Goal: Transaction & Acquisition: Download file/media

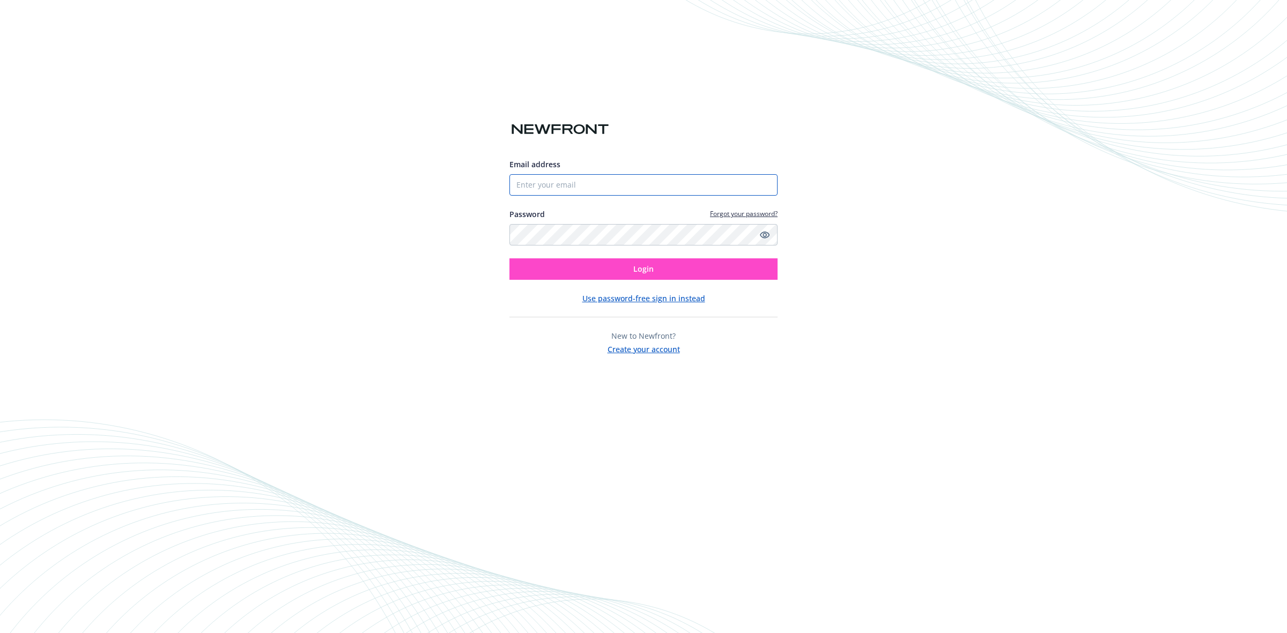
type input "[EMAIL_ADDRESS][DOMAIN_NAME]"
click at [647, 273] on span "Login" at bounding box center [643, 269] width 20 height 10
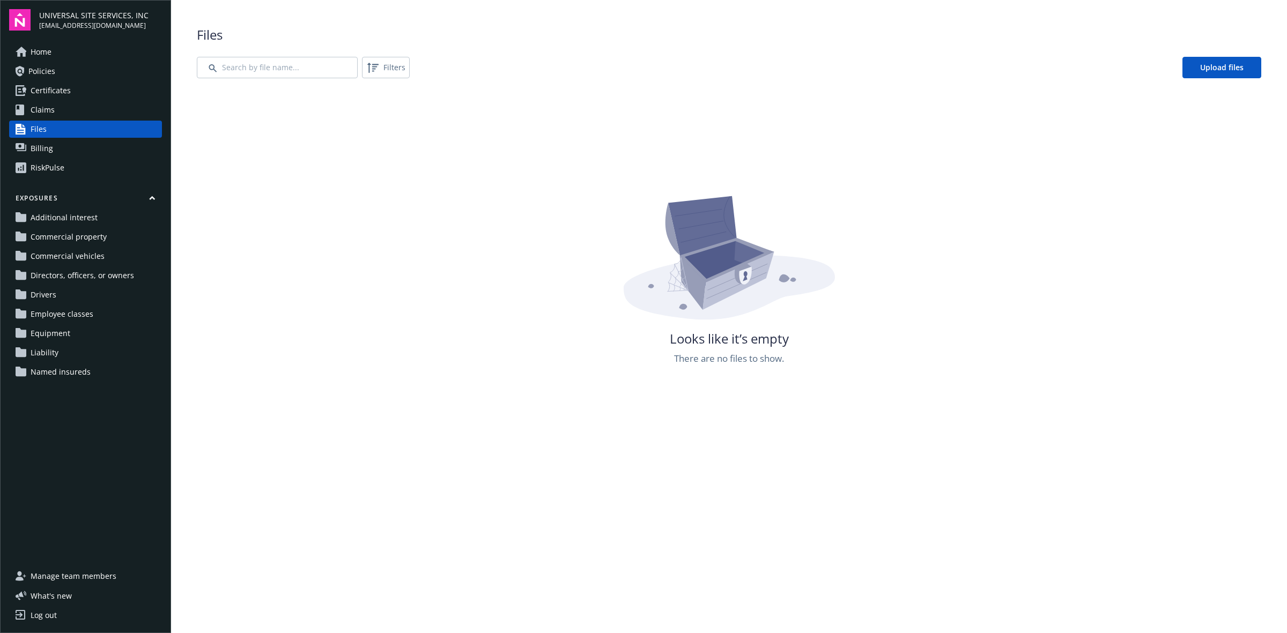
click at [100, 76] on link "Policies" at bounding box center [85, 71] width 153 height 17
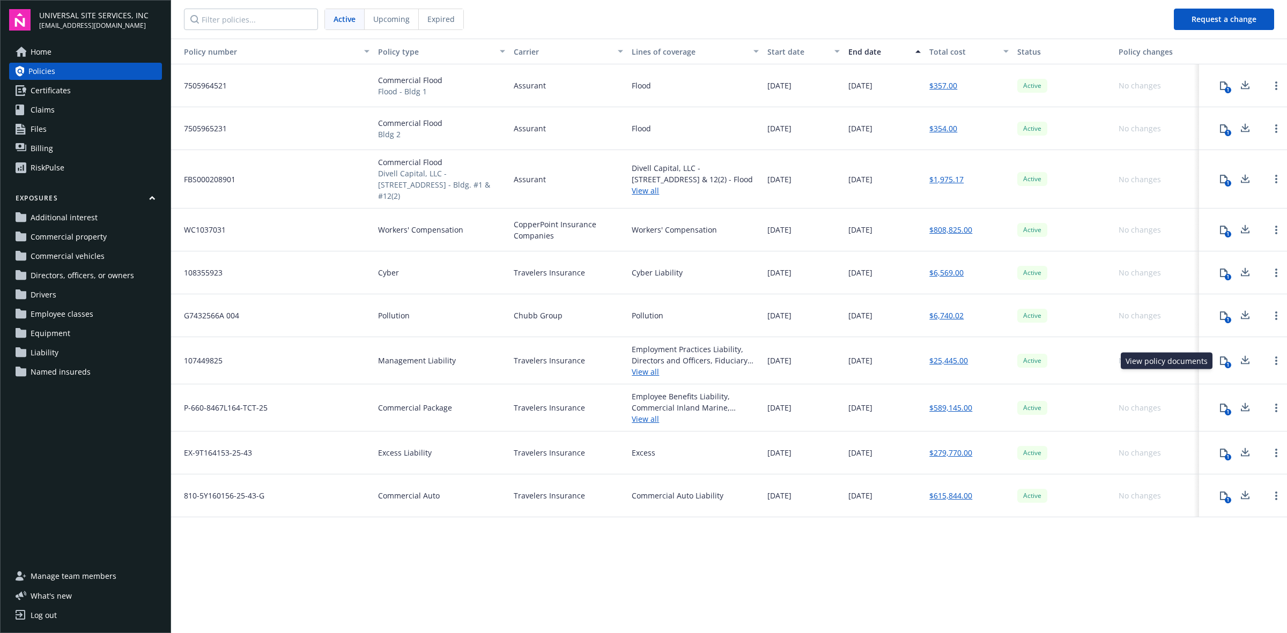
click at [1228, 364] on div "1" at bounding box center [1228, 365] width 6 height 6
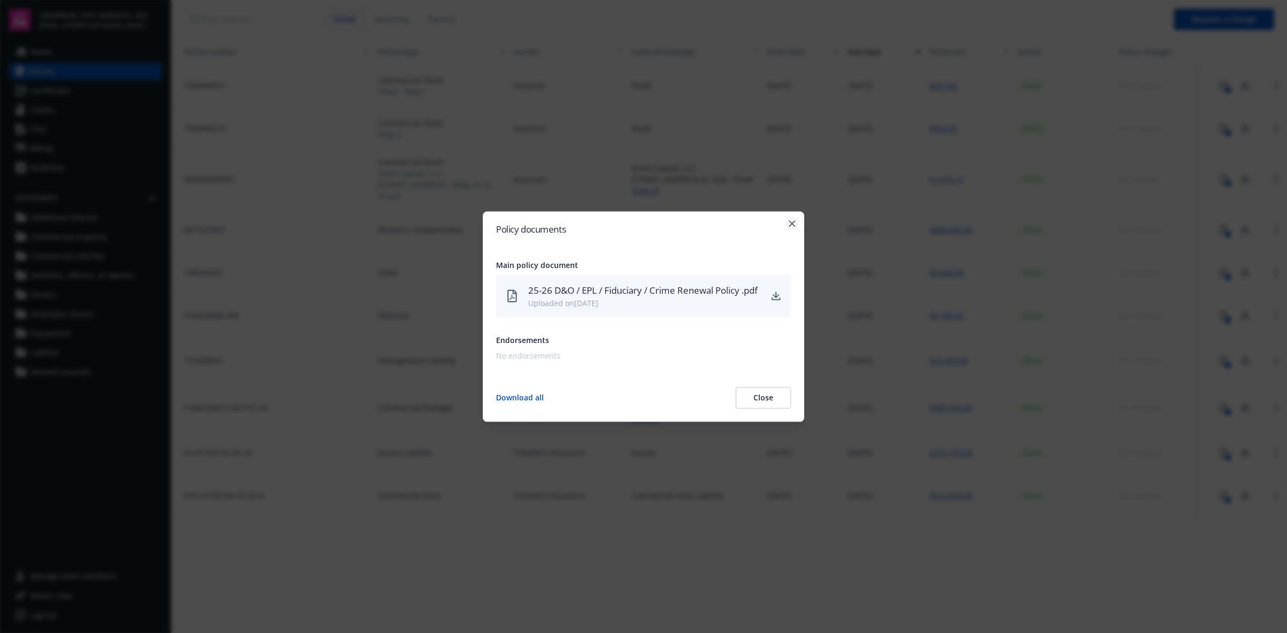
click at [791, 220] on icon "button" at bounding box center [792, 223] width 6 height 6
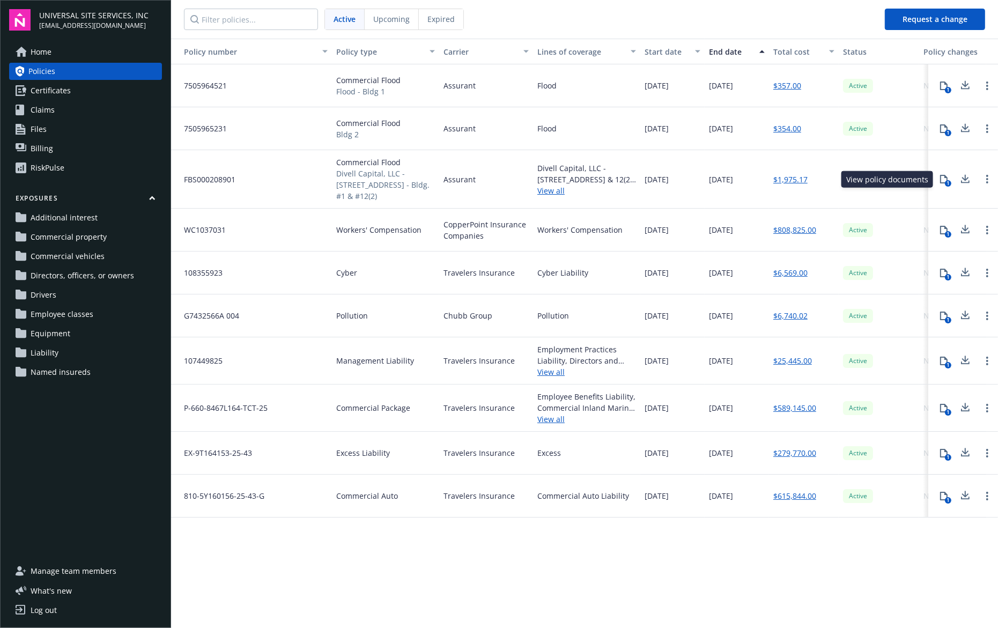
click at [942, 182] on icon at bounding box center [943, 179] width 9 height 9
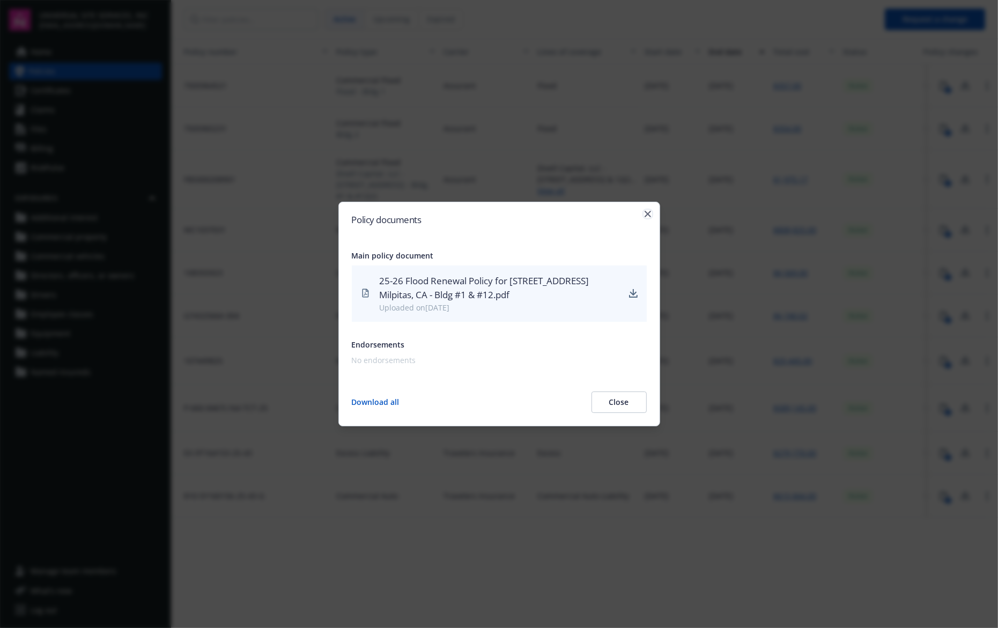
click at [646, 213] on icon "button" at bounding box center [648, 214] width 6 height 6
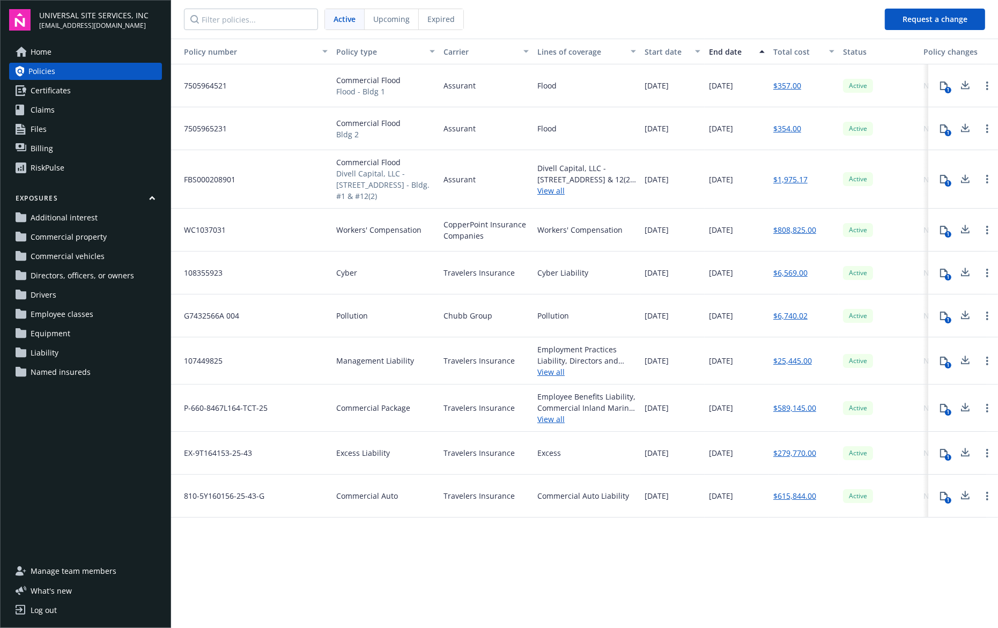
click at [940, 235] on button "1" at bounding box center [943, 229] width 21 height 21
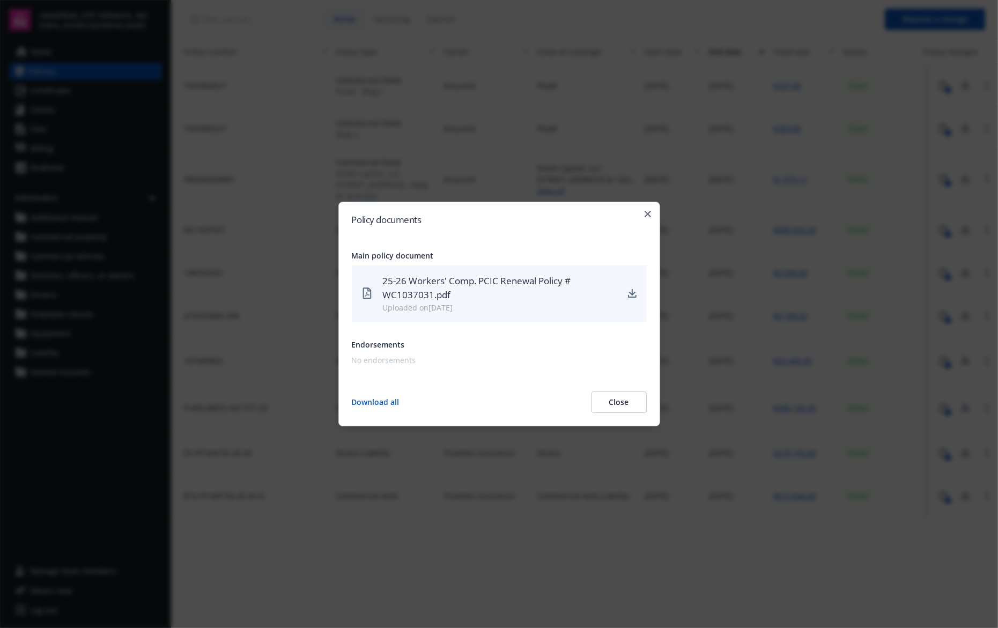
click at [650, 218] on div "Policy documents Main policy document 25-26 Workers' Comp. PCIC Renewal Policy …" at bounding box center [499, 314] width 322 height 225
click at [649, 216] on icon "button" at bounding box center [648, 214] width 6 height 6
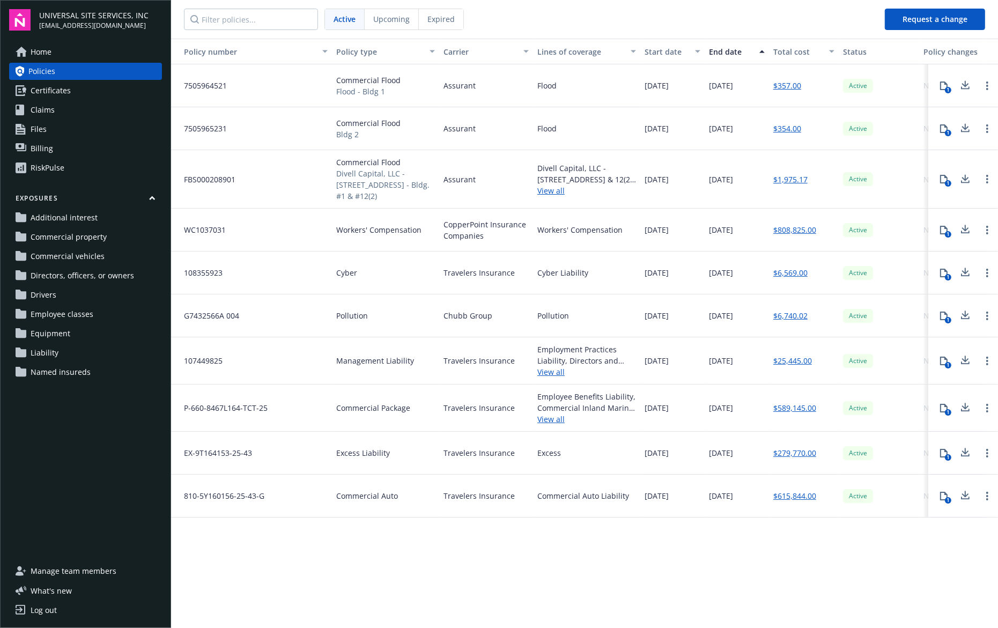
click at [449, 17] on span "Expired" at bounding box center [440, 18] width 27 height 11
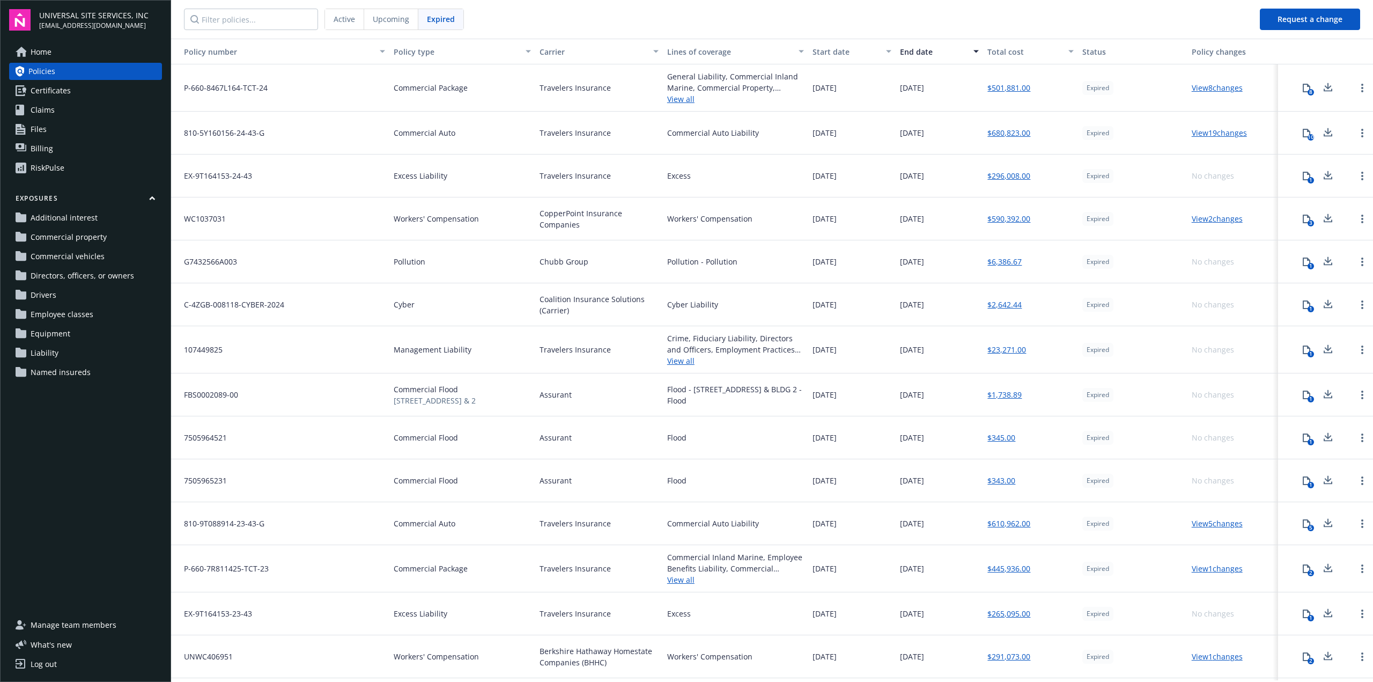
click at [357, 26] on div "Active" at bounding box center [344, 19] width 39 height 20
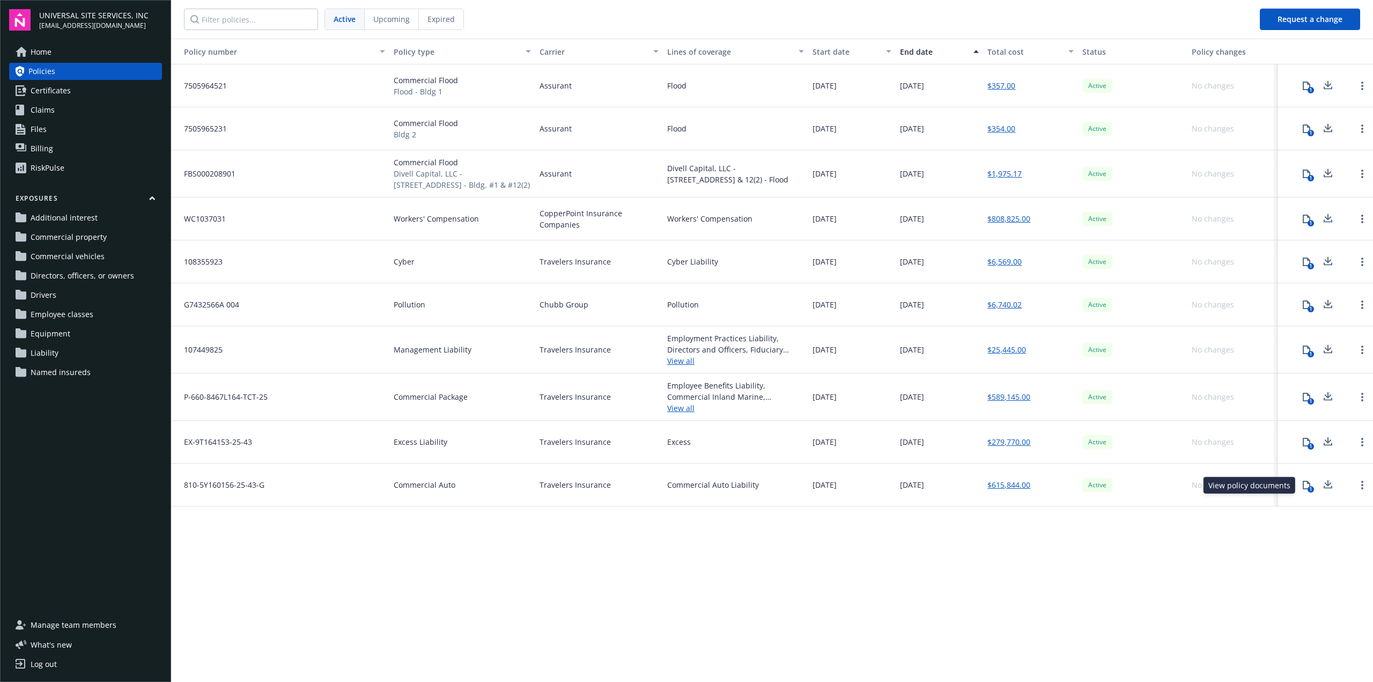
click at [1286, 491] on div "1" at bounding box center [1310, 489] width 6 height 6
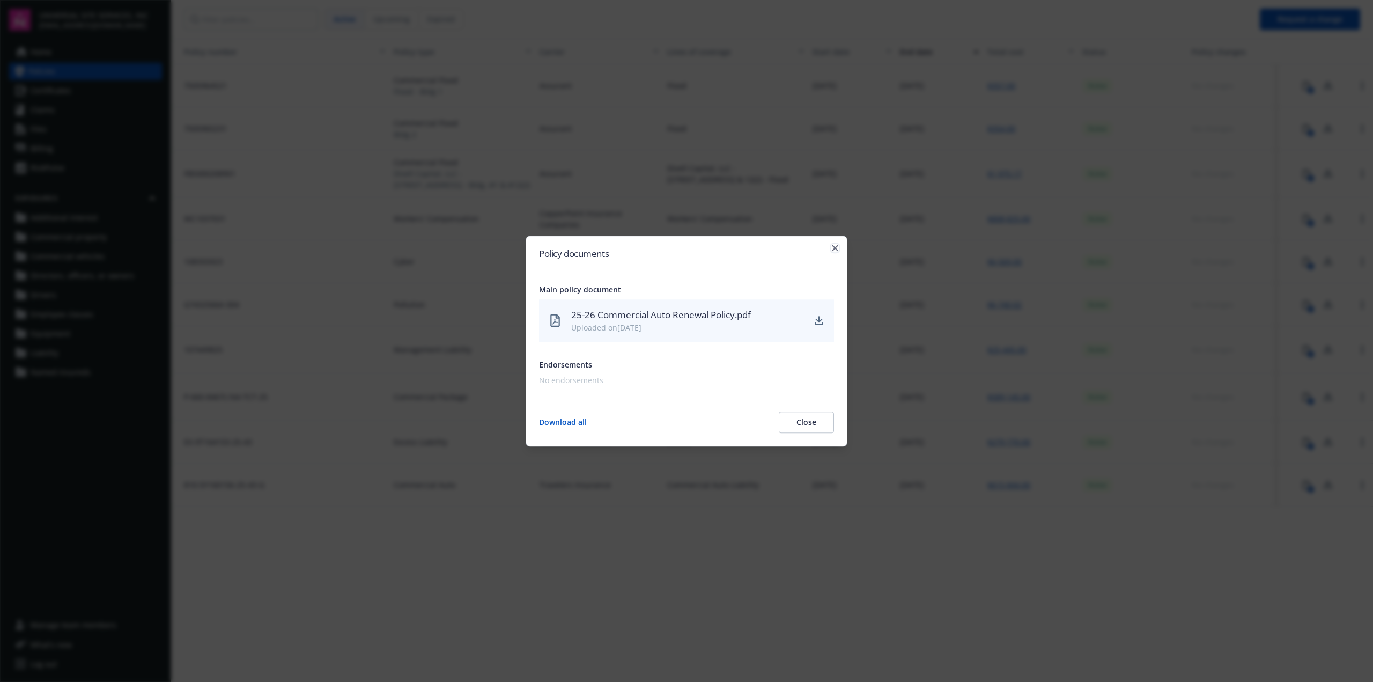
click at [832, 250] on icon "button" at bounding box center [835, 248] width 6 height 6
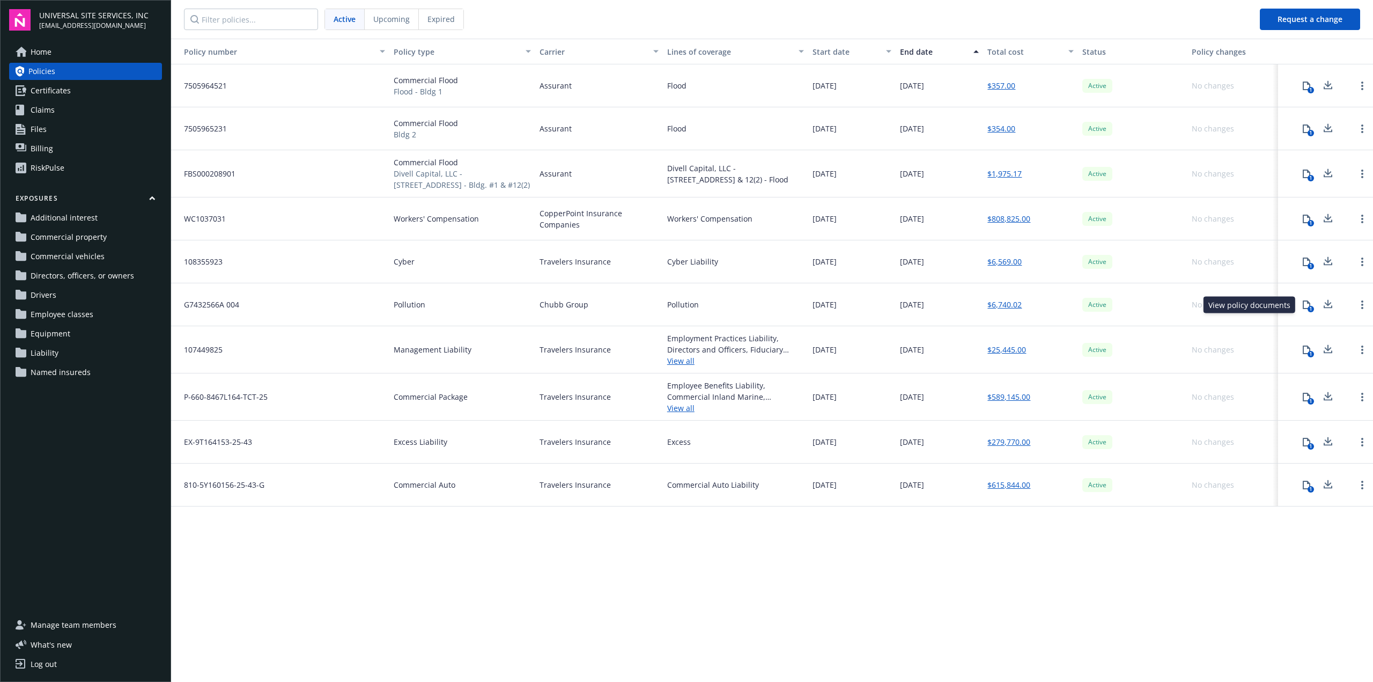
click at [1286, 307] on icon at bounding box center [1306, 304] width 9 height 9
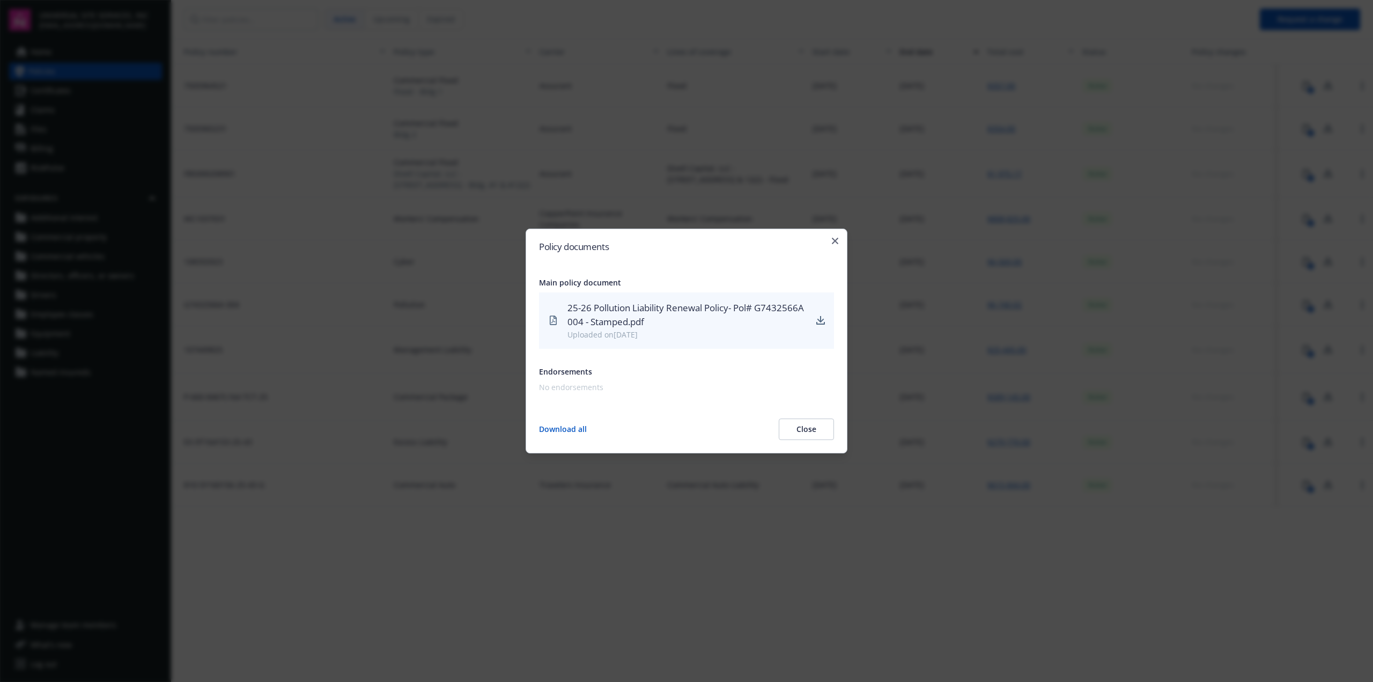
click at [834, 245] on div "Policy documents Main policy document 25-26 Pollution Liability Renewal Policy-…" at bounding box center [687, 340] width 322 height 225
click at [838, 236] on div "Policy documents Main policy document 25-26 Pollution Liability Renewal Policy-…" at bounding box center [687, 340] width 322 height 225
click at [837, 240] on icon "button" at bounding box center [835, 241] width 6 height 6
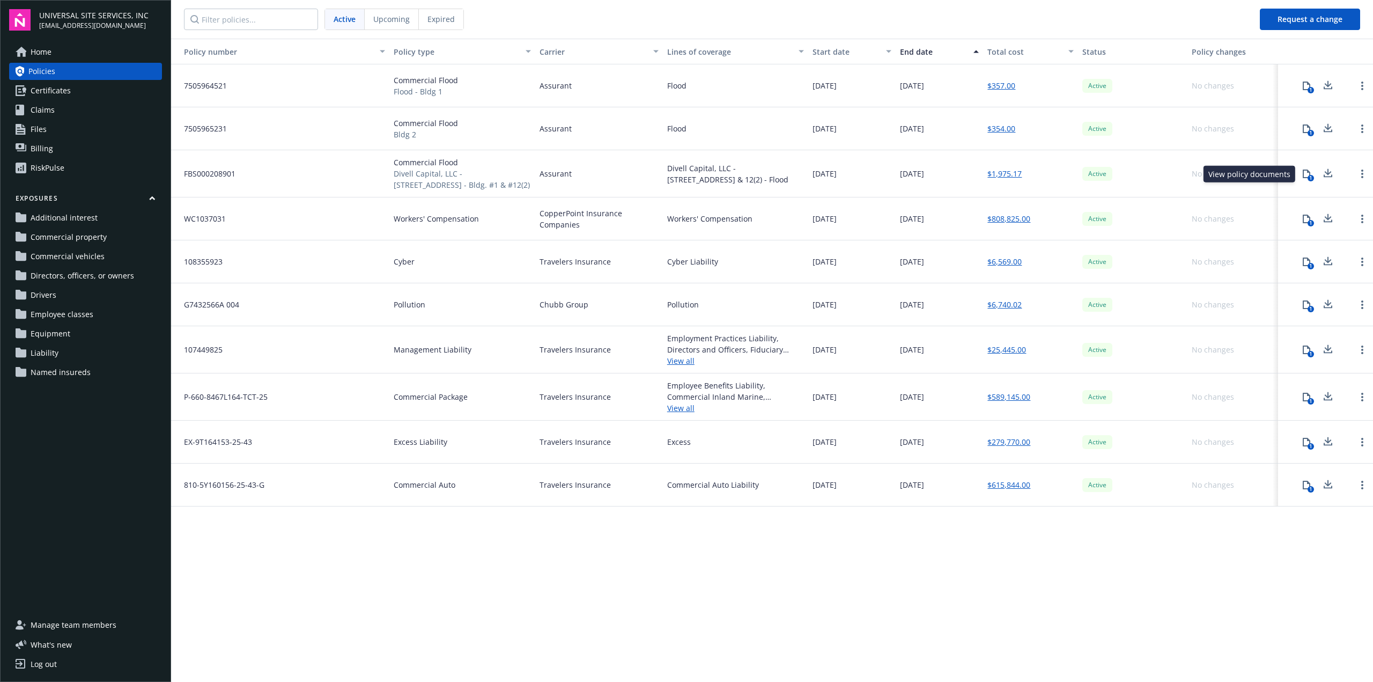
click at [1286, 176] on div "1" at bounding box center [1310, 178] width 6 height 6
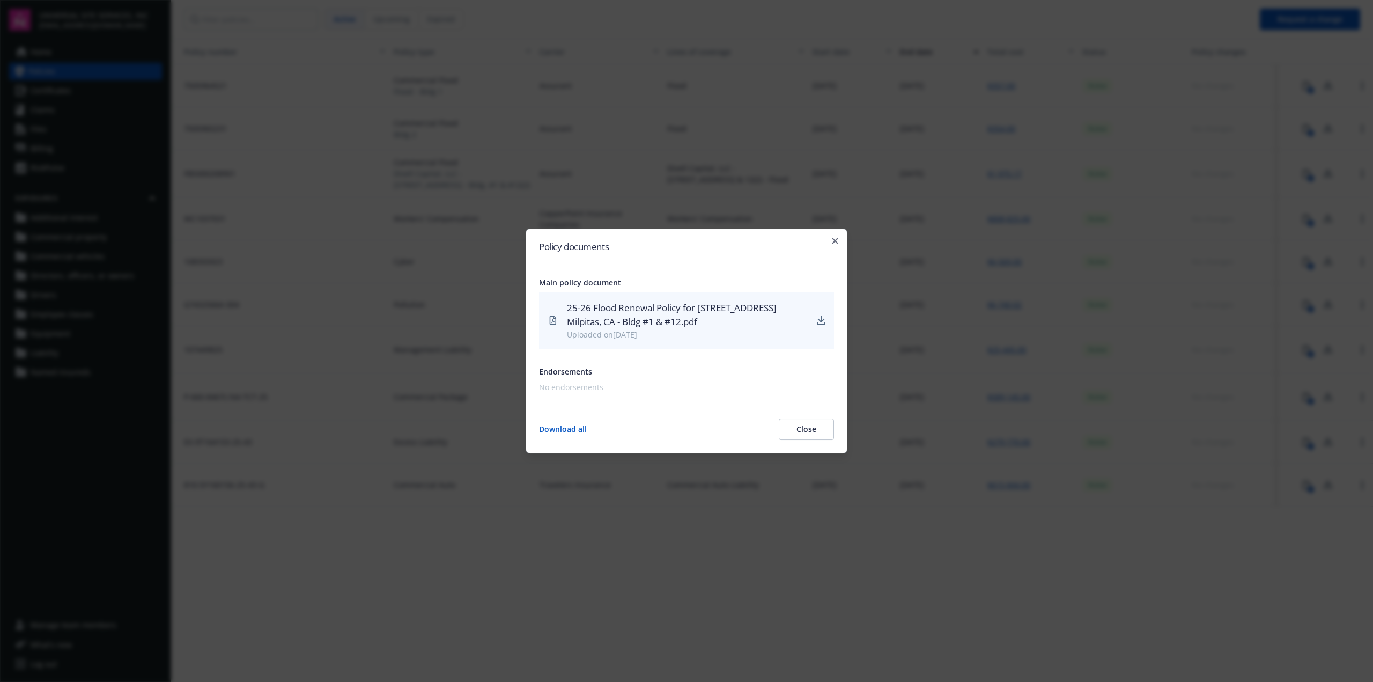
click at [578, 433] on button "Download all" at bounding box center [563, 428] width 48 height 21
click at [831, 246] on h2 "Policy documents" at bounding box center [686, 246] width 295 height 9
click at [831, 244] on h2 "Policy documents" at bounding box center [686, 246] width 295 height 9
click at [832, 239] on icon "button" at bounding box center [835, 241] width 6 height 6
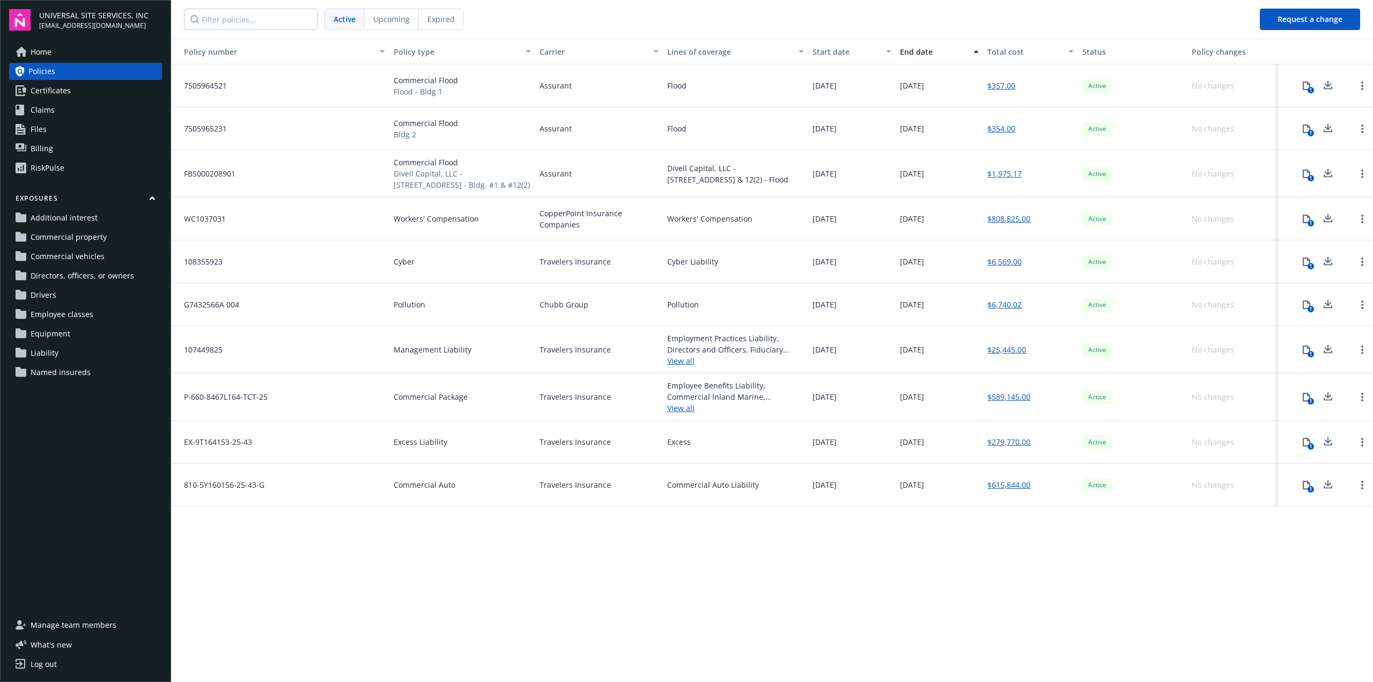
click at [1286, 309] on button "1" at bounding box center [1306, 304] width 21 height 21
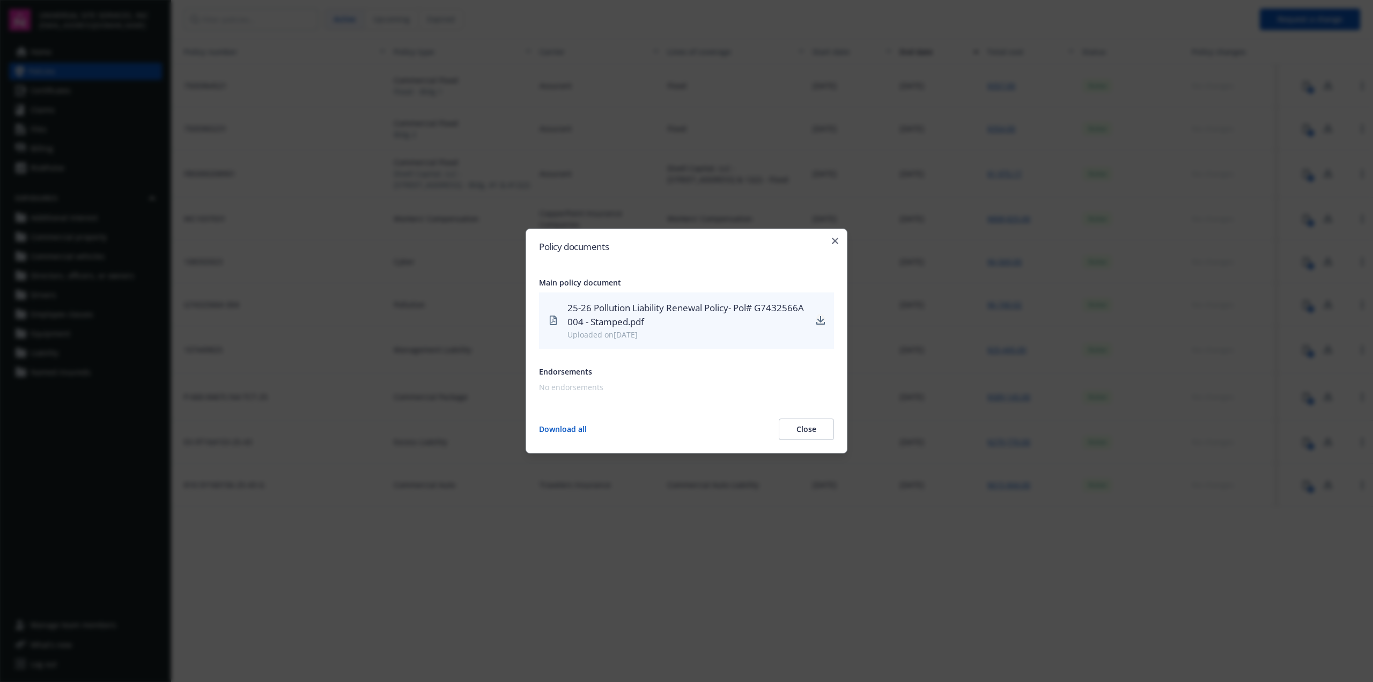
click at [821, 319] on icon "download" at bounding box center [820, 320] width 9 height 9
click at [841, 241] on div "Policy documents Main policy document 25-26 Pollution Liability Renewal Policy-…" at bounding box center [687, 340] width 322 height 225
click at [837, 241] on icon "button" at bounding box center [835, 241] width 6 height 6
